Goal: Transaction & Acquisition: Purchase product/service

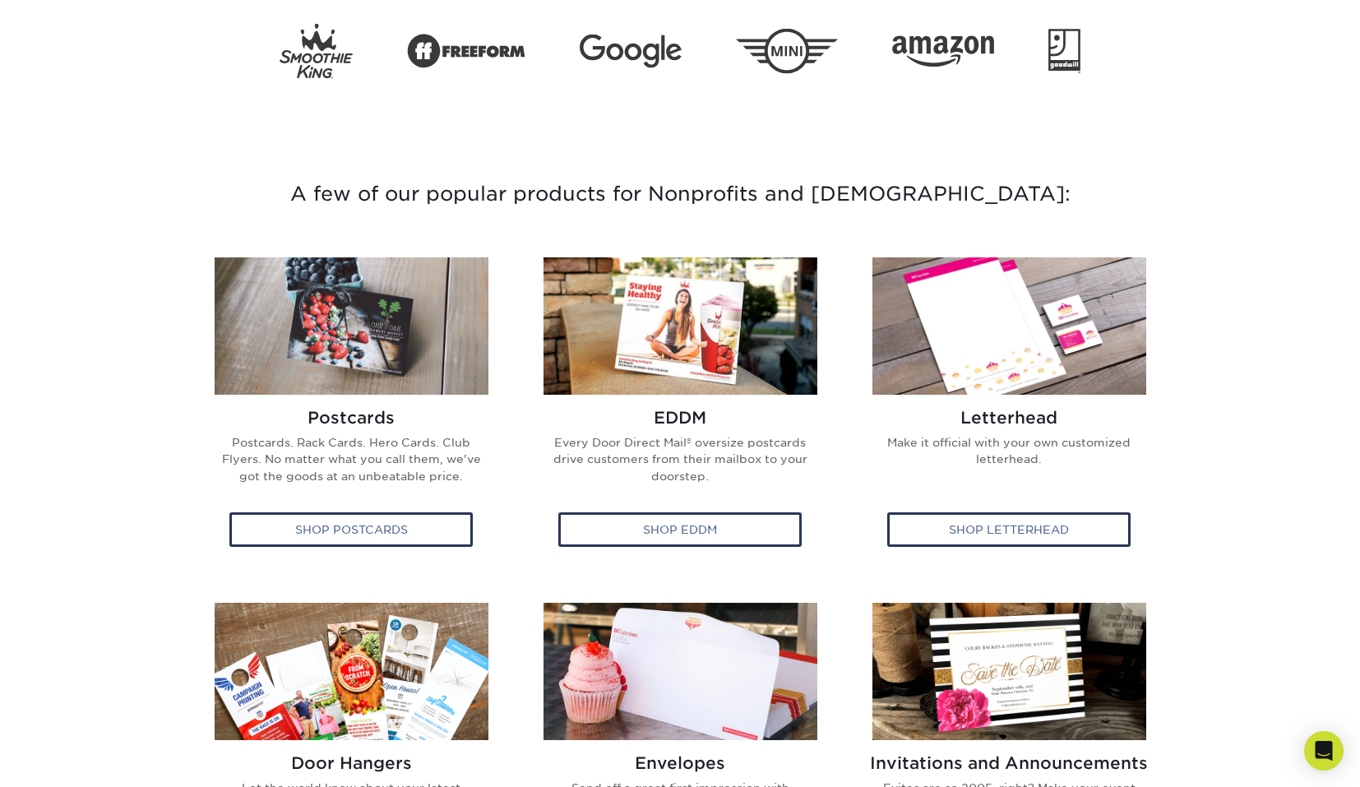
scroll to position [455, 0]
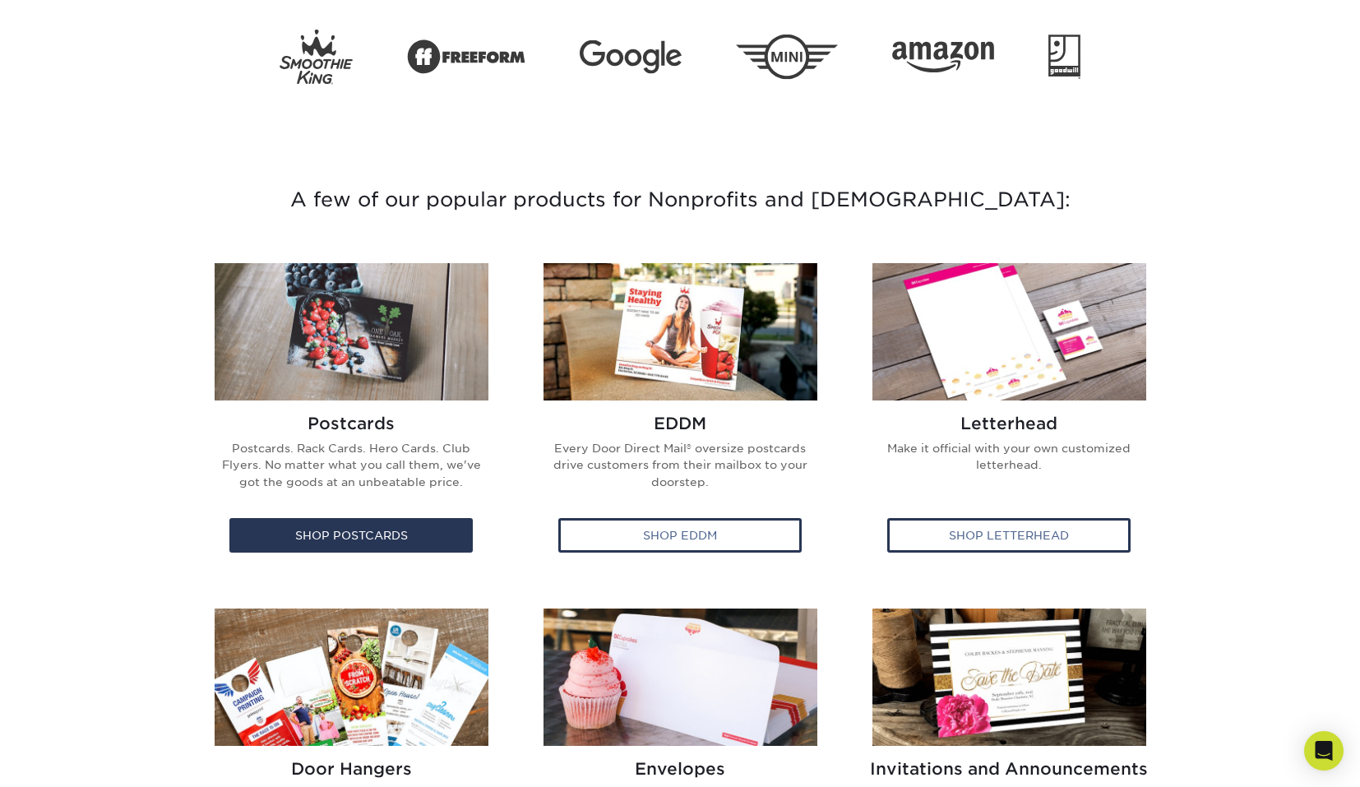
click at [398, 344] on img at bounding box center [352, 331] width 274 height 137
